Goal: Navigation & Orientation: Find specific page/section

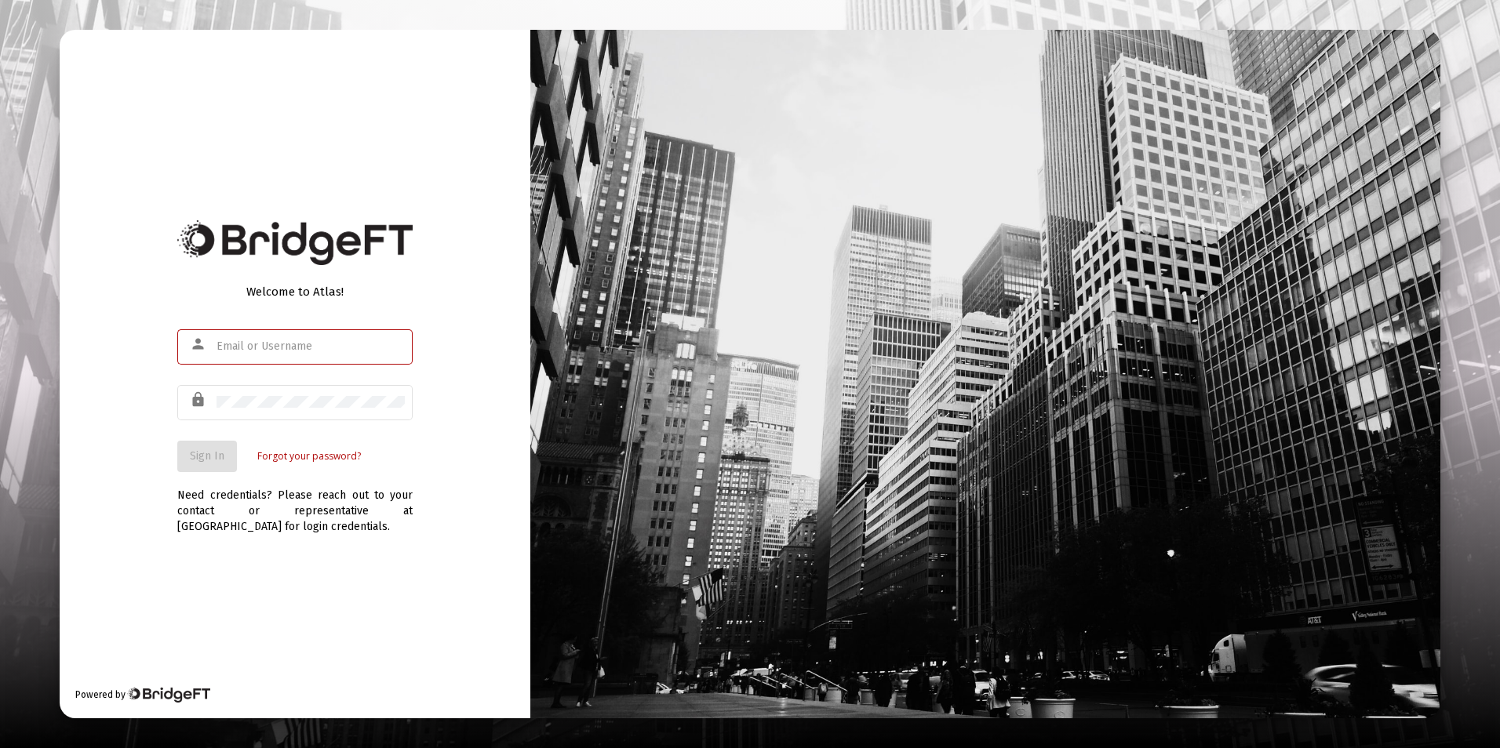
type input "[EMAIL_ADDRESS][DOMAIN_NAME]"
click at [191, 450] on span "Sign In" at bounding box center [207, 456] width 35 height 13
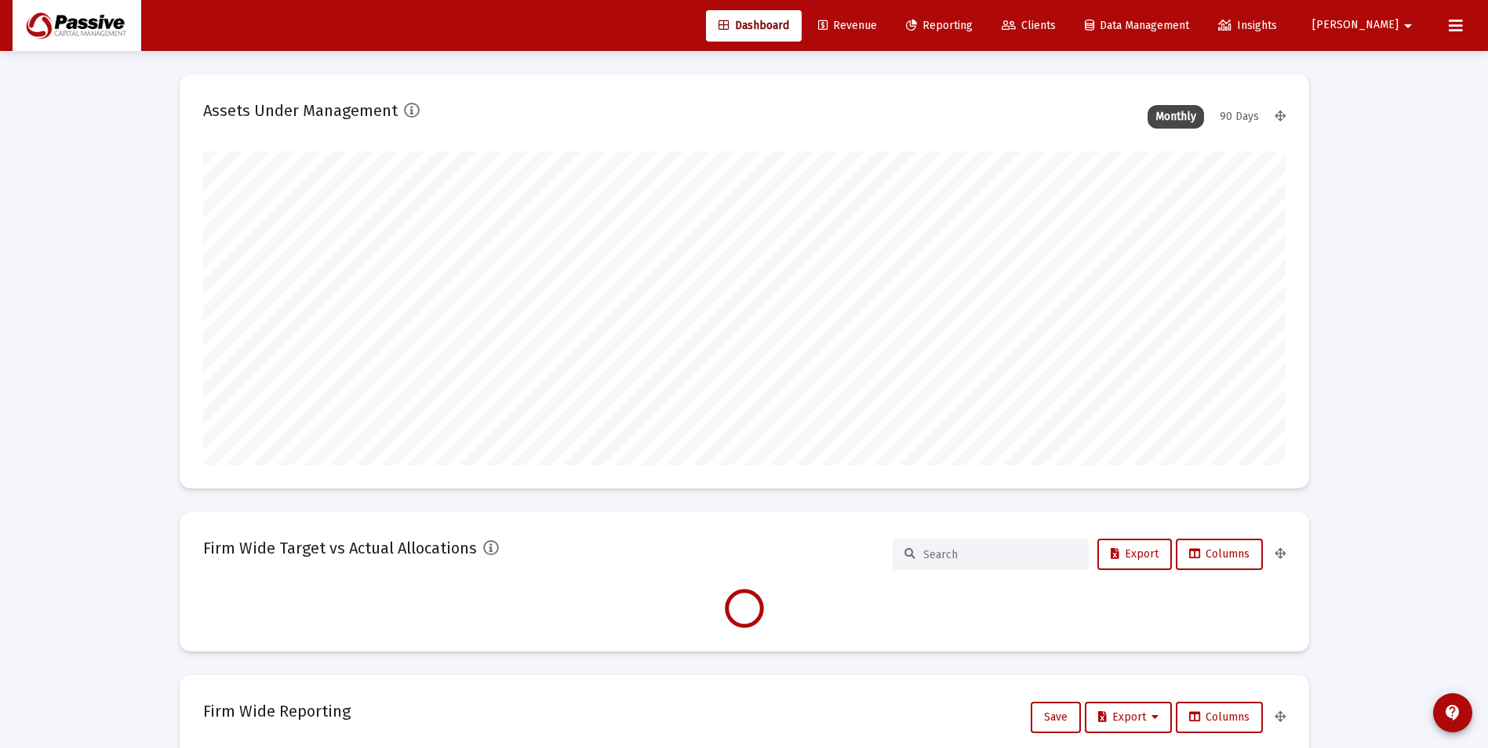
scroll to position [314, 1083]
click at [1056, 26] on span "Clients" at bounding box center [1029, 25] width 54 height 13
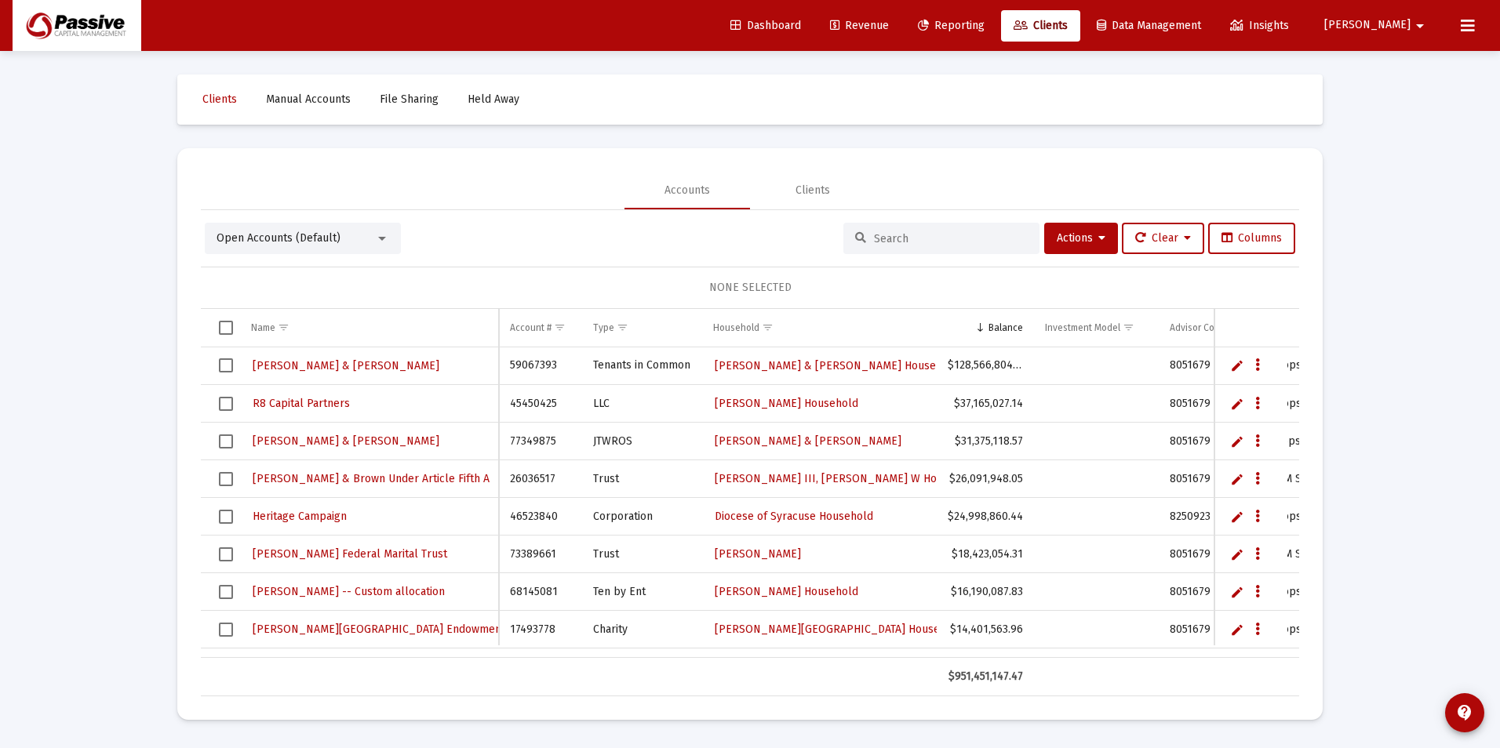
click at [989, 238] on input at bounding box center [951, 238] width 154 height 13
type input "sung"
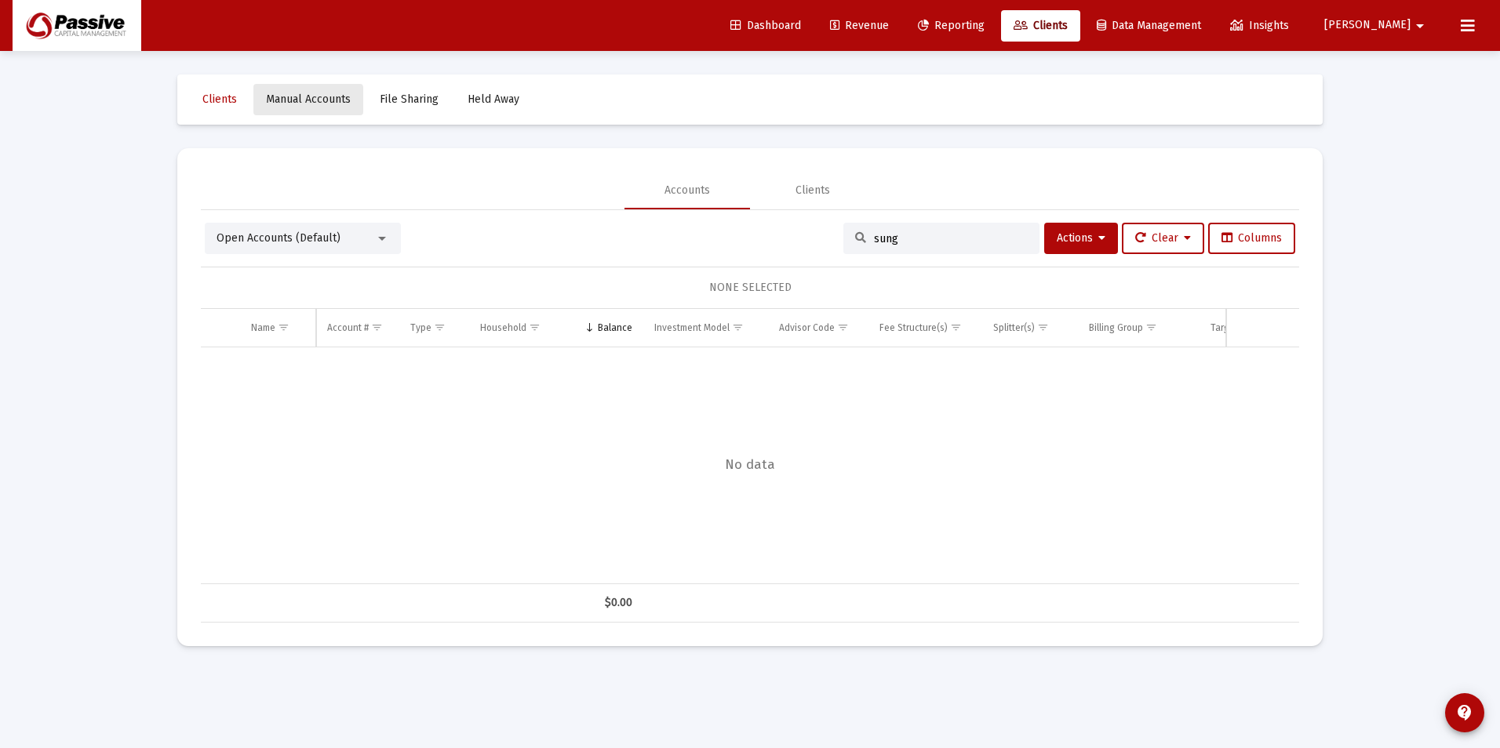
click at [298, 104] on span "Manual Accounts" at bounding box center [308, 99] width 85 height 13
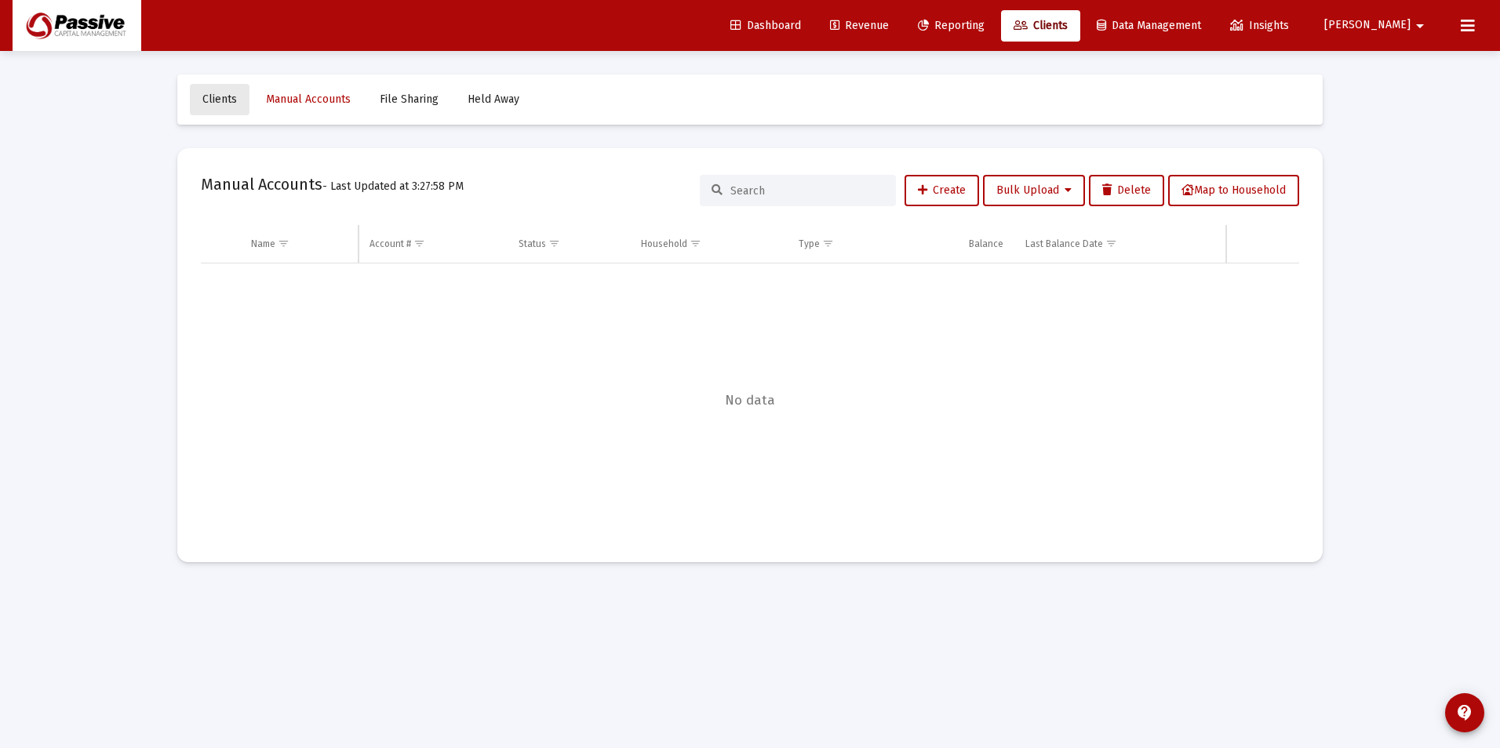
click at [220, 98] on span "Clients" at bounding box center [219, 99] width 35 height 13
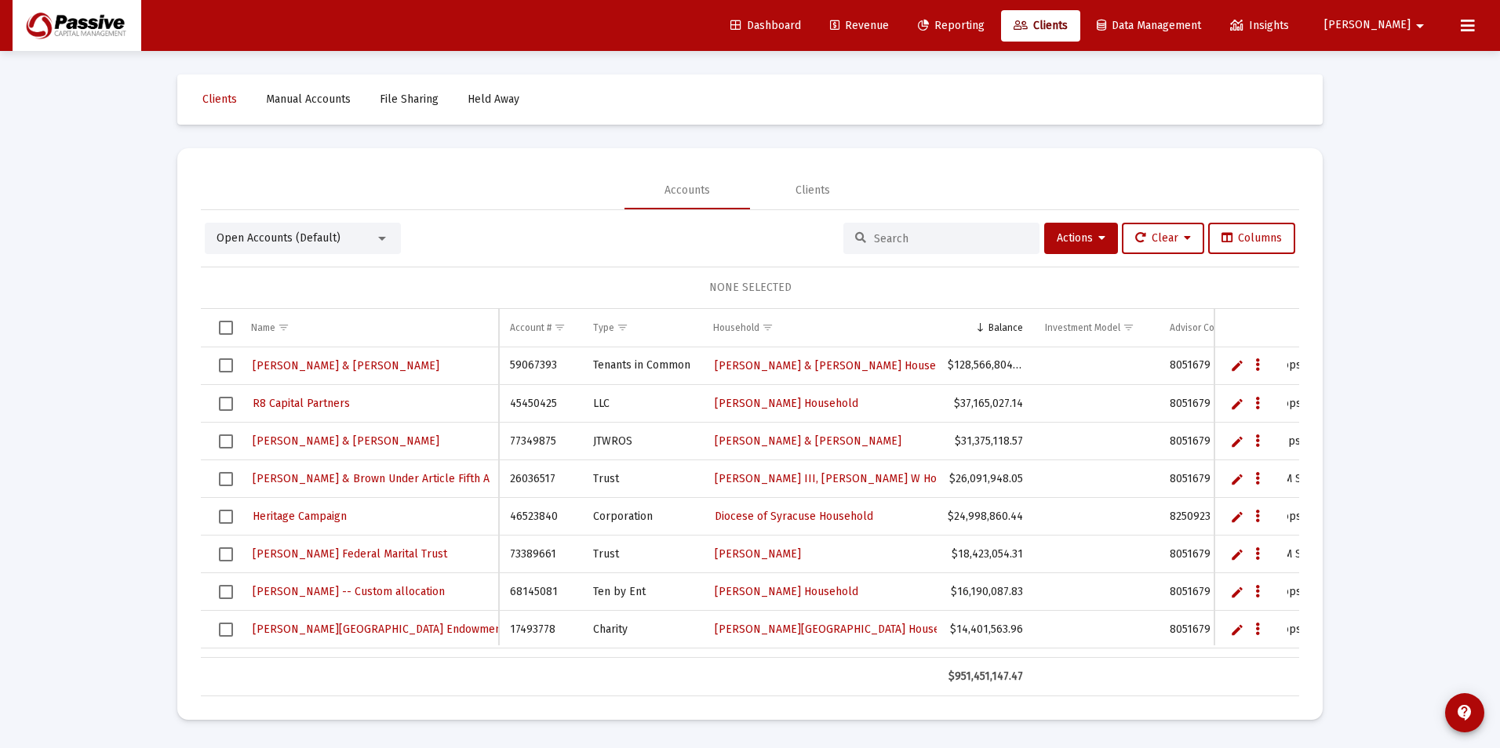
click at [493, 98] on span "Held Away" at bounding box center [494, 99] width 52 height 13
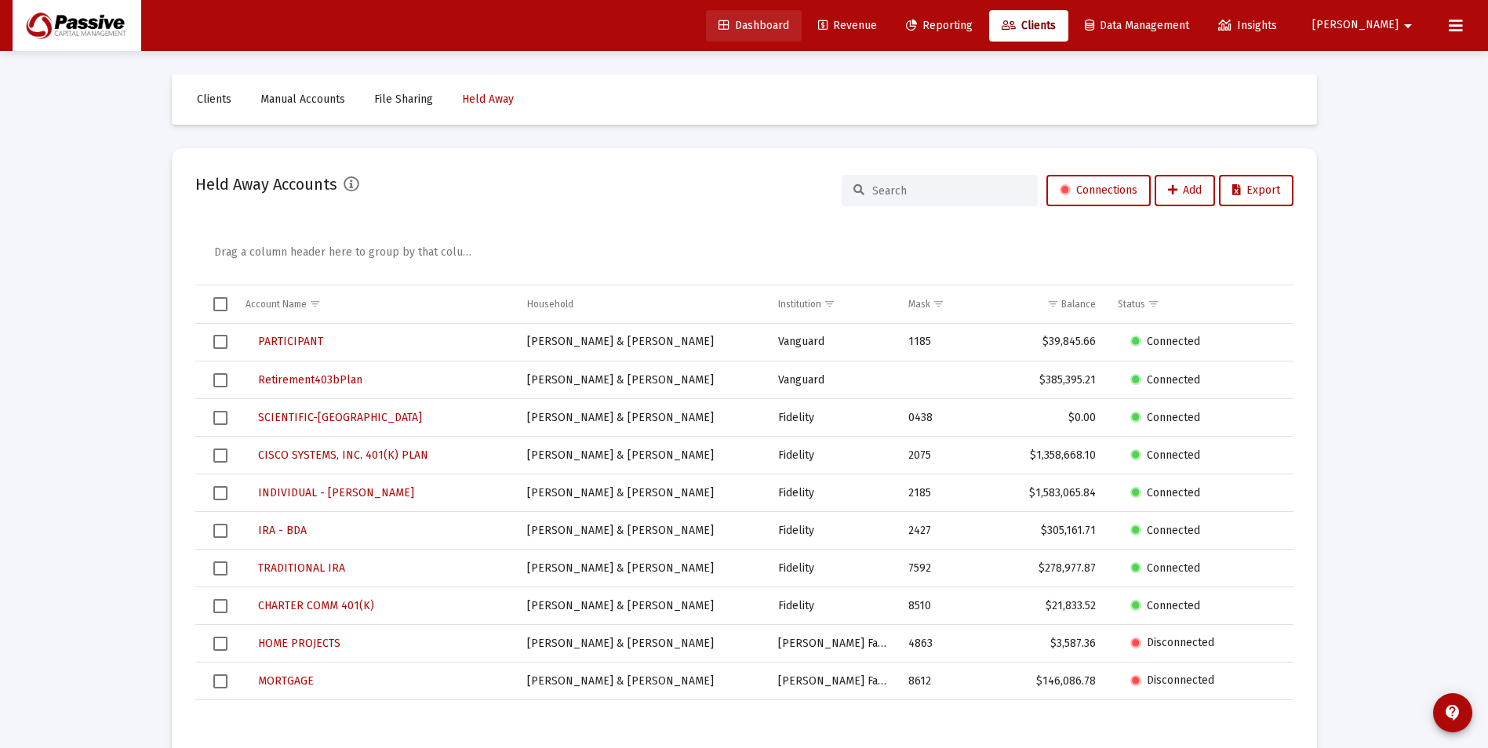
click at [789, 26] on span "Dashboard" at bounding box center [754, 25] width 71 height 13
